Goal: Task Accomplishment & Management: Complete application form

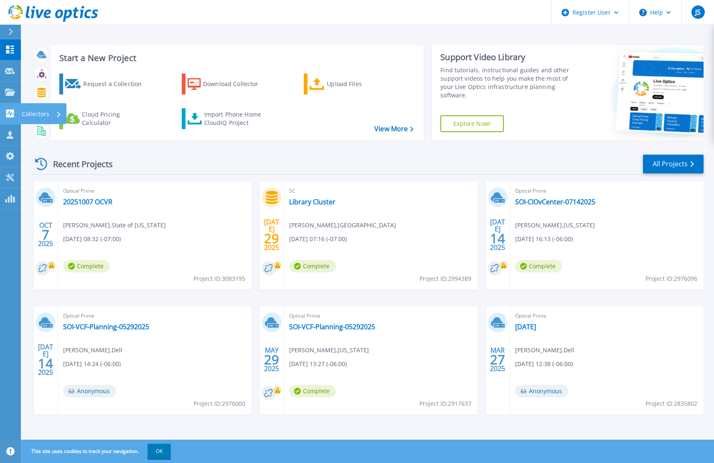
click at [33, 113] on p "Collectors" at bounding box center [36, 114] width 28 height 22
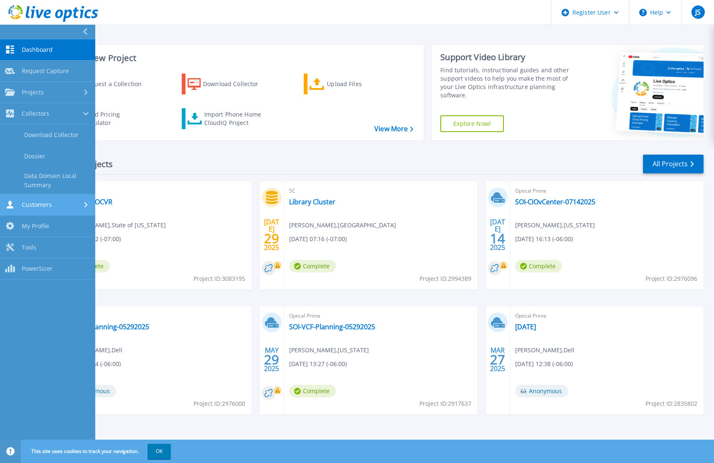
click at [36, 205] on span "Customers" at bounding box center [37, 205] width 30 height 8
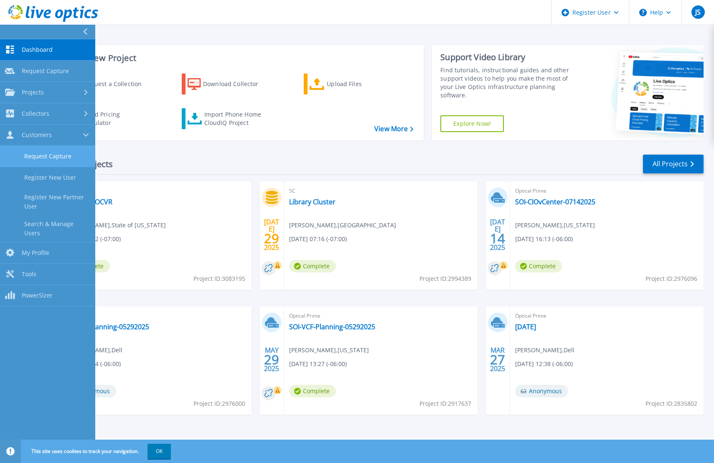
click at [46, 160] on link "Request Capture" at bounding box center [47, 156] width 95 height 21
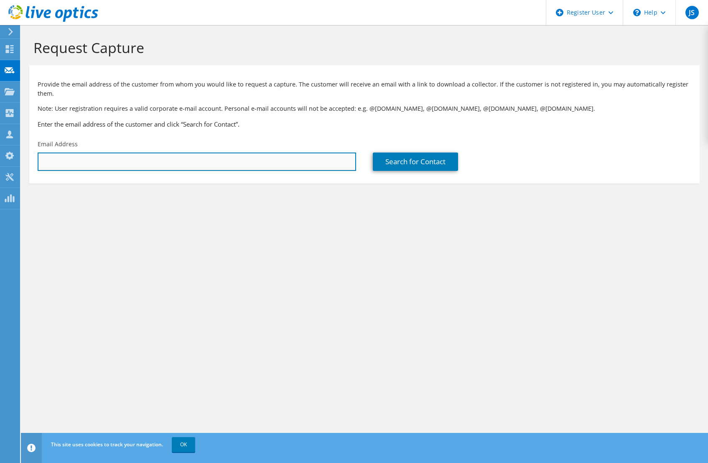
click at [147, 155] on input "text" at bounding box center [197, 162] width 319 height 18
type input "athar.chaudhry@kyndryl.com"
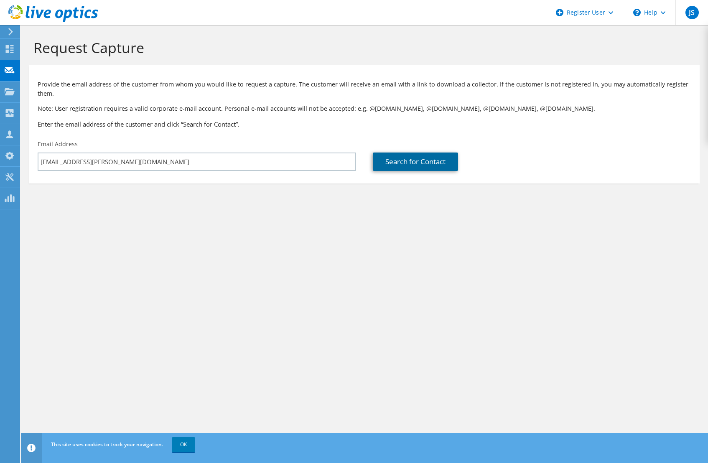
click at [399, 158] on link "Search for Contact" at bounding box center [415, 162] width 85 height 18
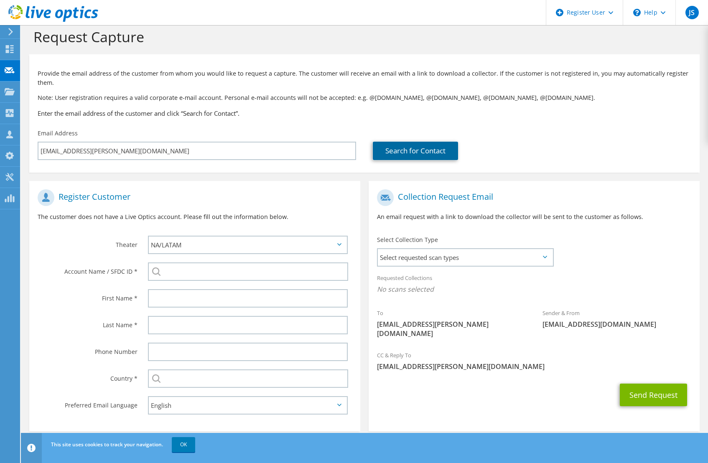
scroll to position [21, 0]
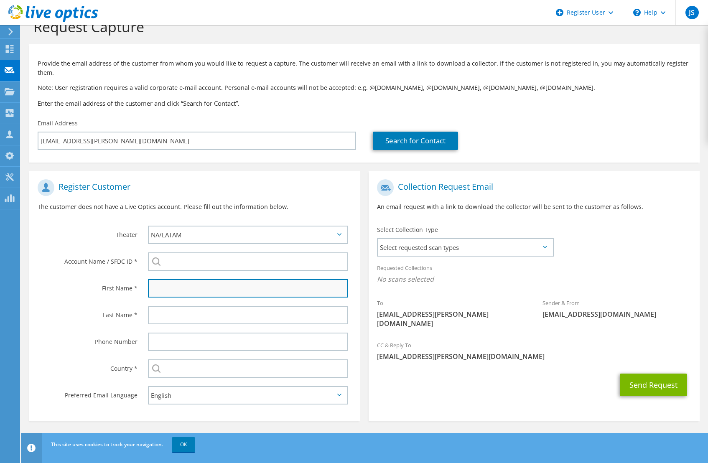
click at [167, 286] on input "text" at bounding box center [248, 288] width 200 height 18
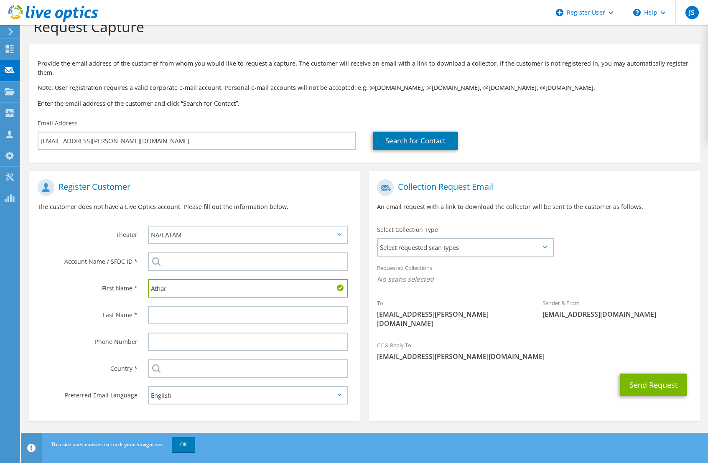
type input "Athar"
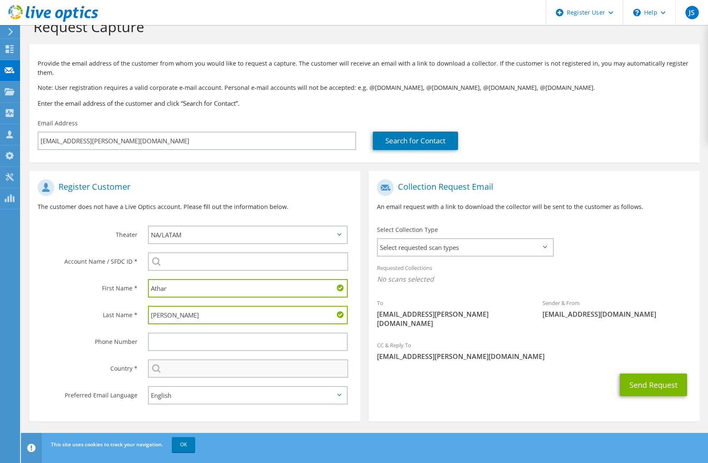
type input "Chaudhry"
click at [197, 374] on input "text" at bounding box center [248, 369] width 200 height 18
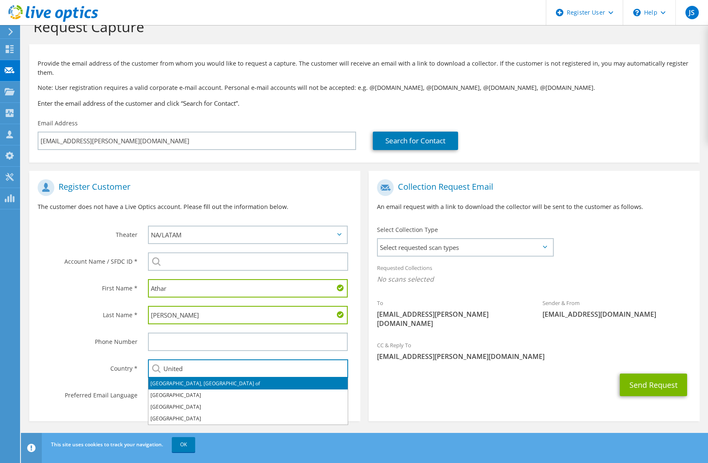
type input "United"
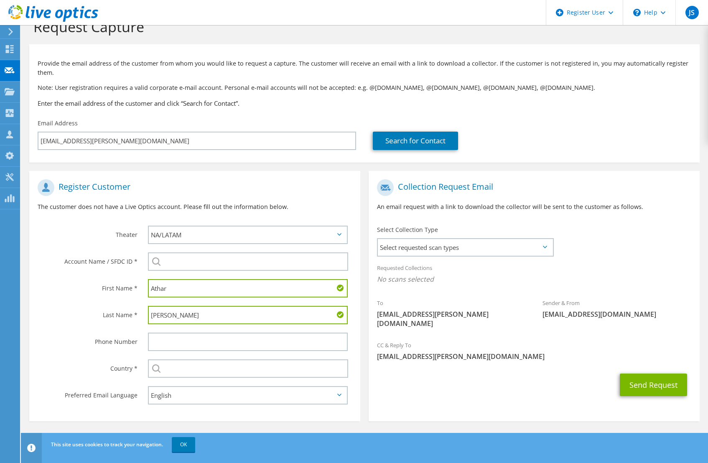
click at [421, 390] on div "Send Request" at bounding box center [534, 385] width 331 height 31
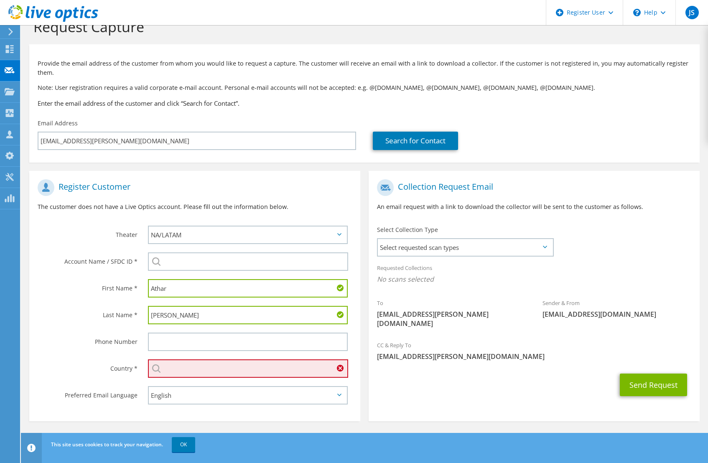
click at [192, 372] on input "text" at bounding box center [248, 369] width 200 height 18
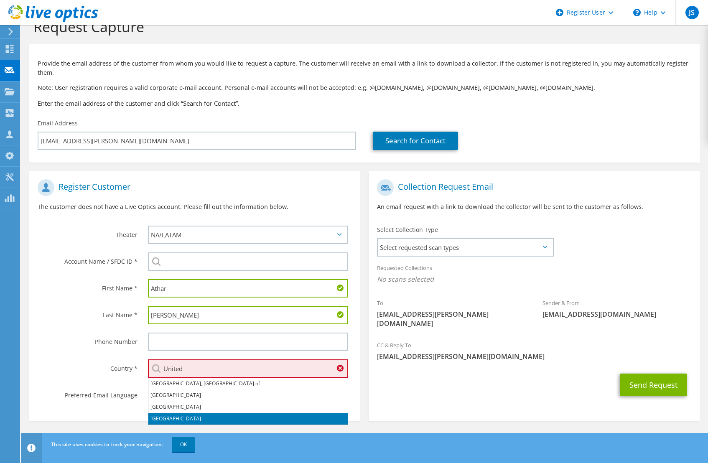
click at [178, 415] on li "[GEOGRAPHIC_DATA]" at bounding box center [247, 419] width 199 height 12
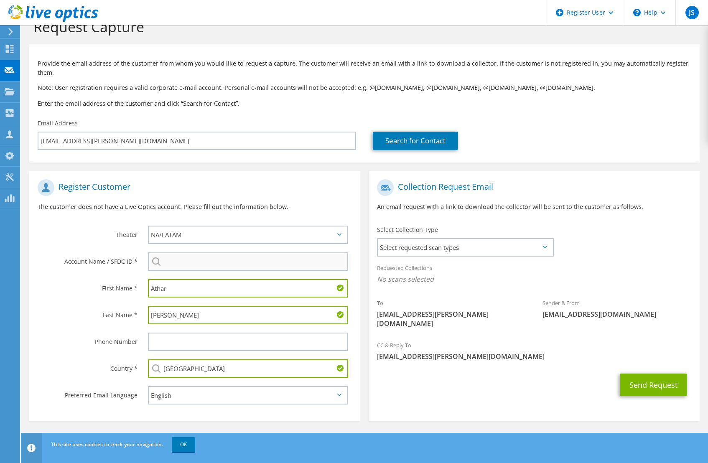
type input "[GEOGRAPHIC_DATA]"
click at [190, 262] on input "search" at bounding box center [248, 262] width 200 height 18
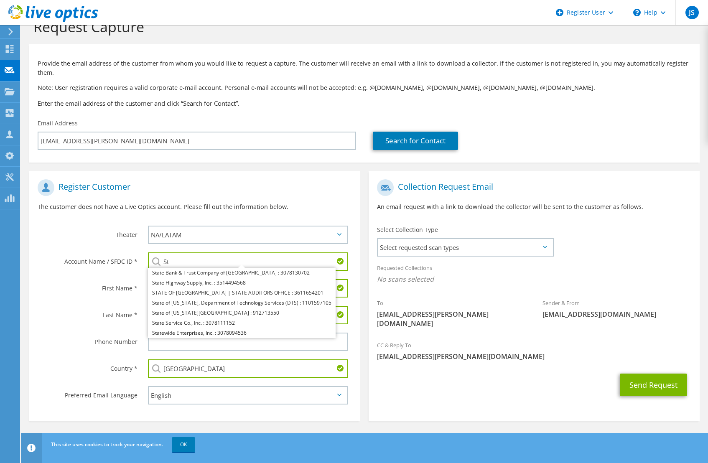
type input "S"
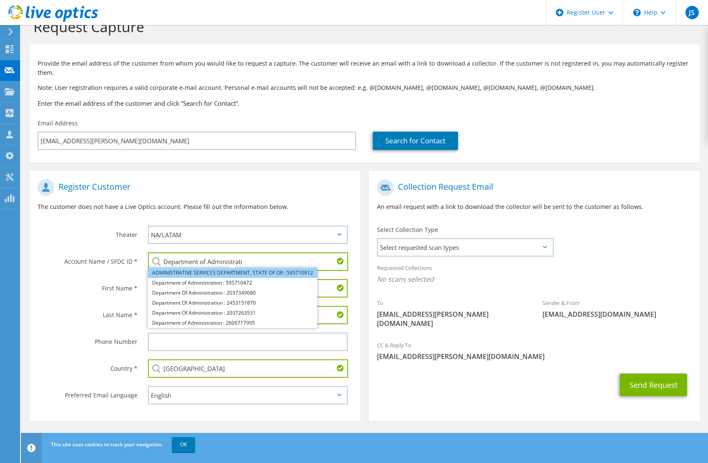
click at [211, 271] on li "ADMINISTRATIVE SERVICES DEPARTMENT, STATE OF OR : 595710912" at bounding box center [232, 273] width 169 height 10
type input "ADMINISTRATIVE SERVICES DEPARTMENT, STATE OF OR : 595710912"
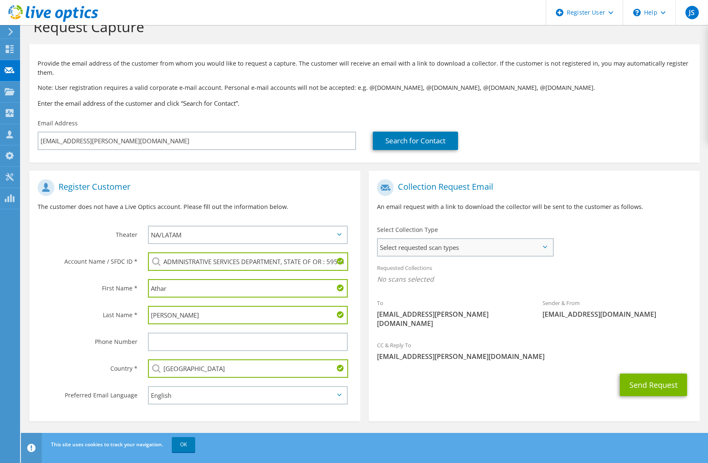
click at [447, 240] on span "Select requested scan types" at bounding box center [465, 247] width 175 height 17
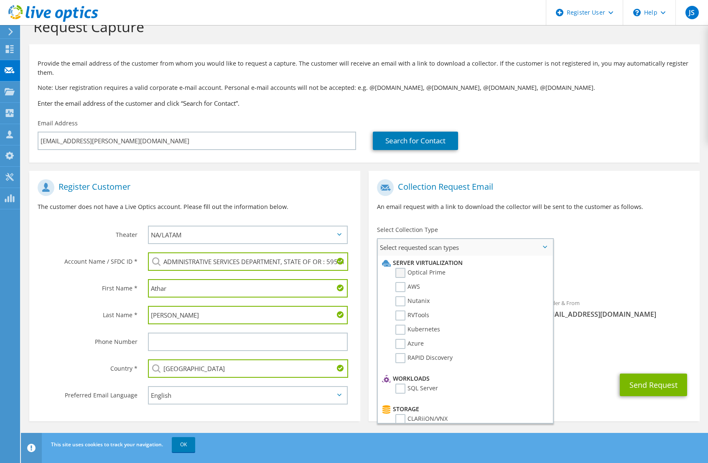
click at [398, 272] on label "Optical Prime" at bounding box center [420, 273] width 50 height 10
click at [0, 0] on input "Optical Prime" at bounding box center [0, 0] width 0 height 0
click at [573, 311] on div "Sender & From liveoptics@liveoptics.com" at bounding box center [617, 311] width 166 height 29
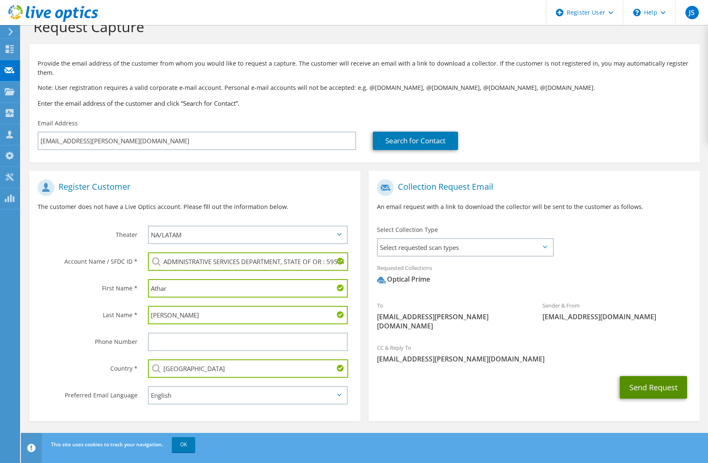
click at [654, 377] on button "Send Request" at bounding box center [653, 387] width 67 height 23
